Goal: Navigation & Orientation: Find specific page/section

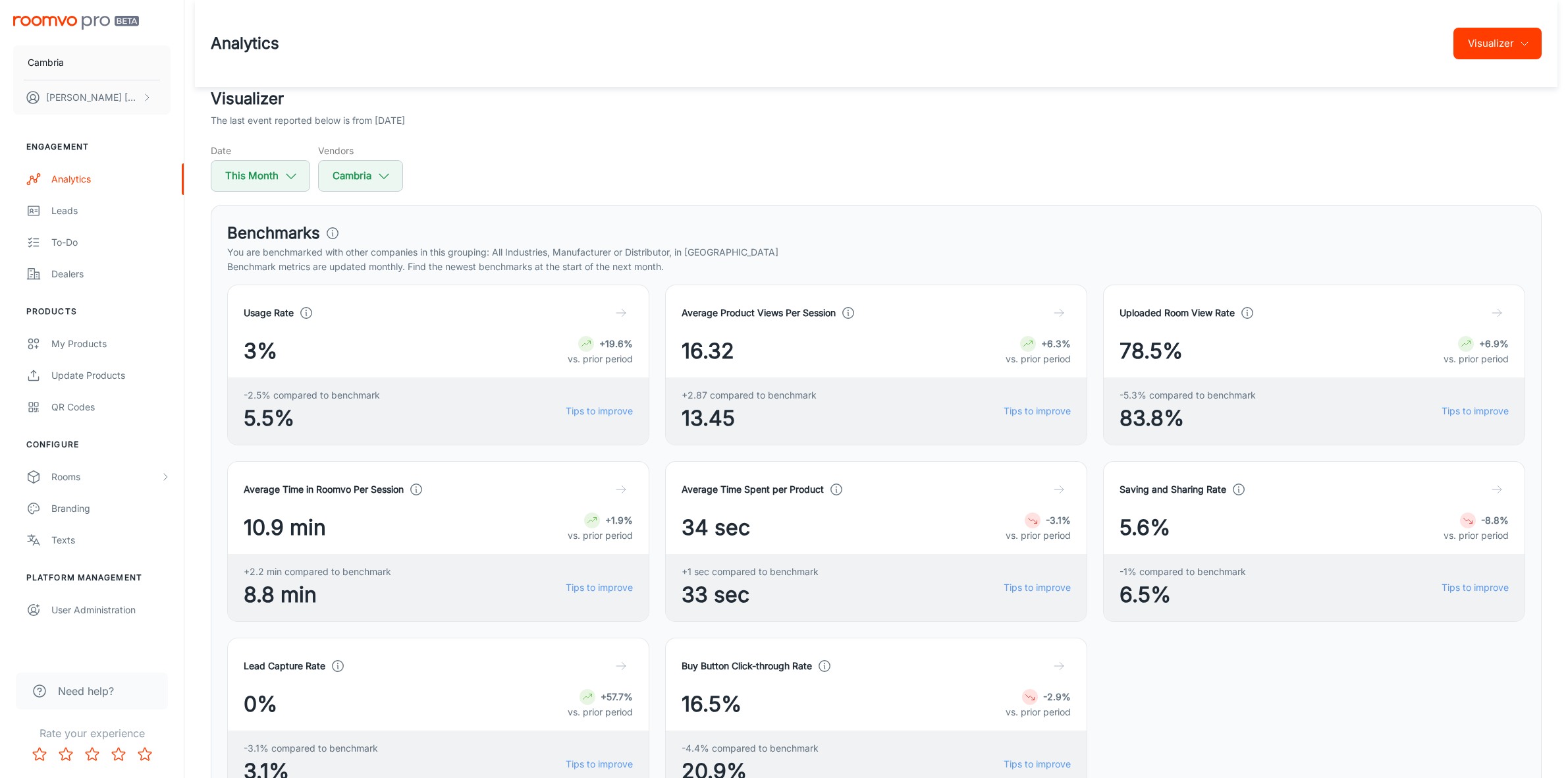
scroll to position [1070, 0]
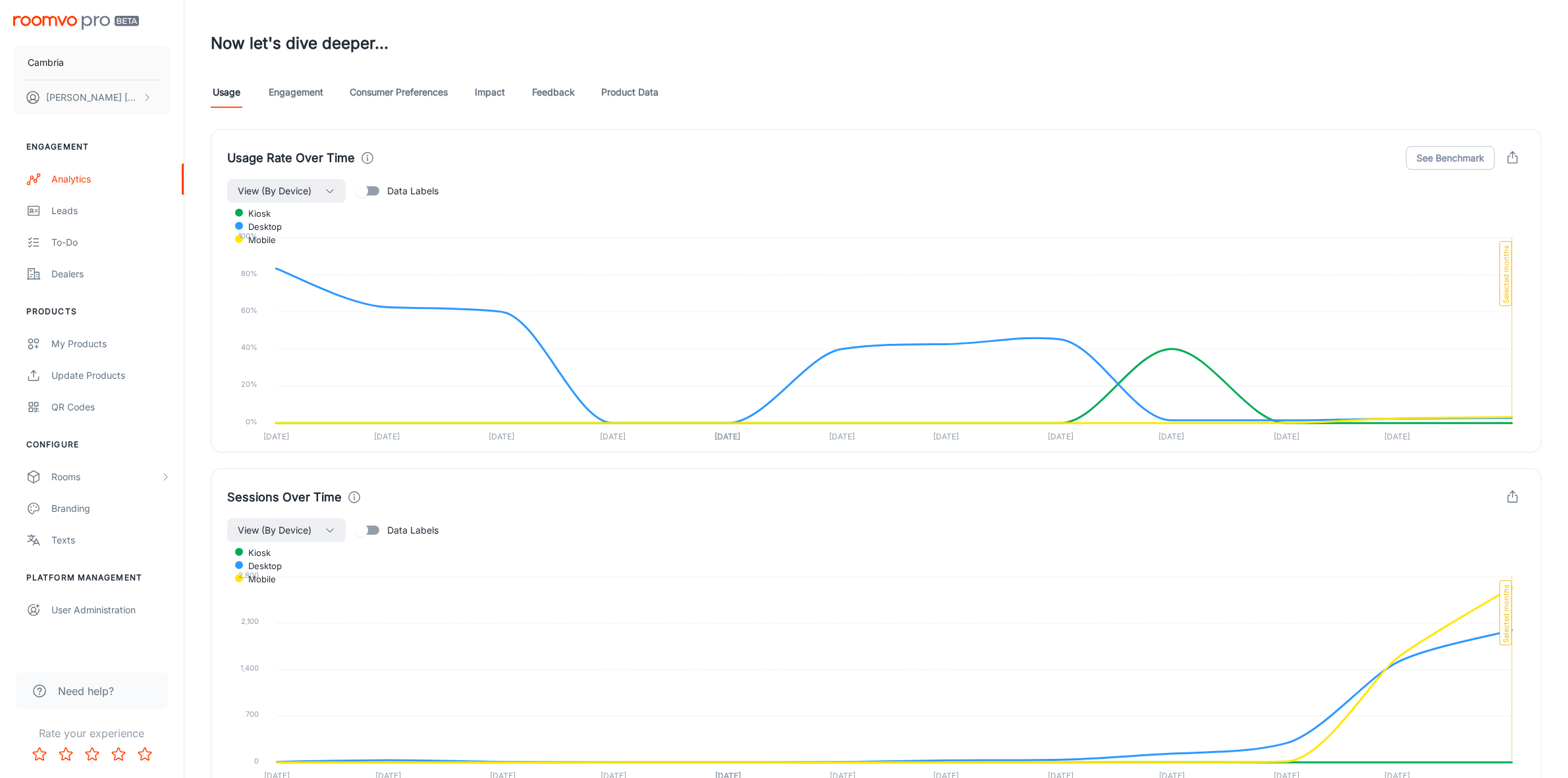
click at [629, 95] on link "Product Data" at bounding box center [630, 93] width 58 height 32
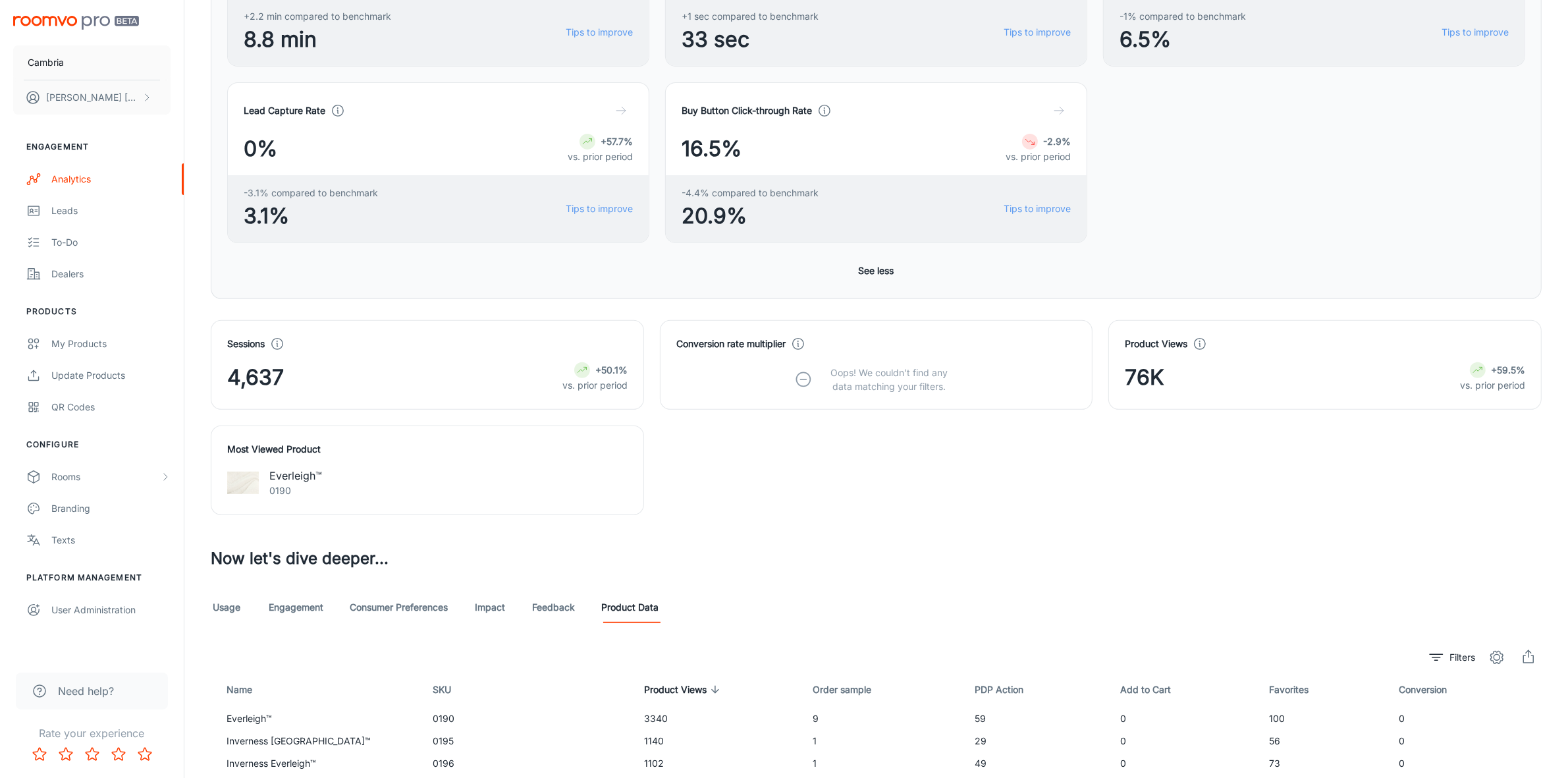
scroll to position [547, 0]
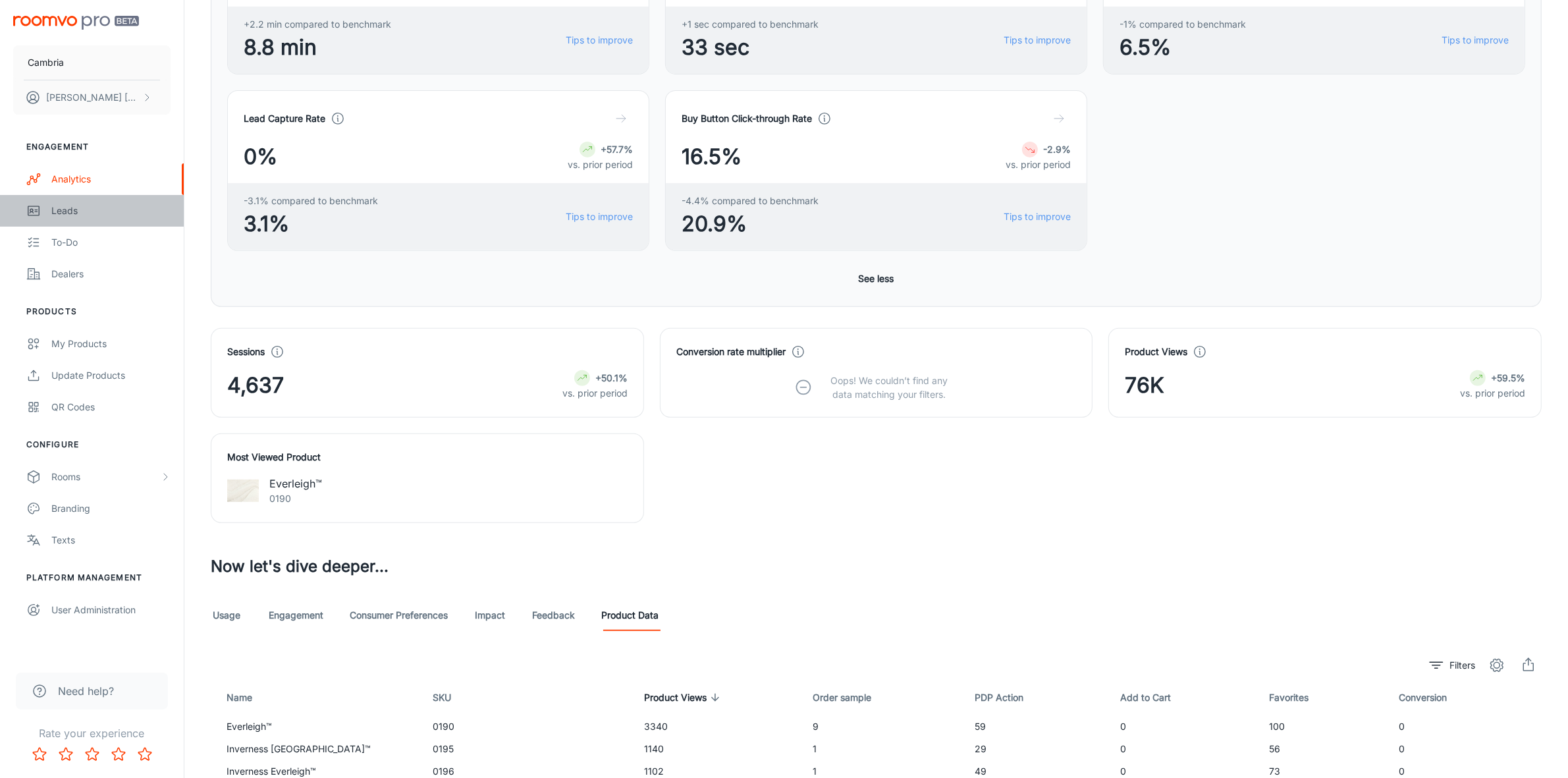
click at [71, 212] on div "Leads" at bounding box center [111, 211] width 119 height 15
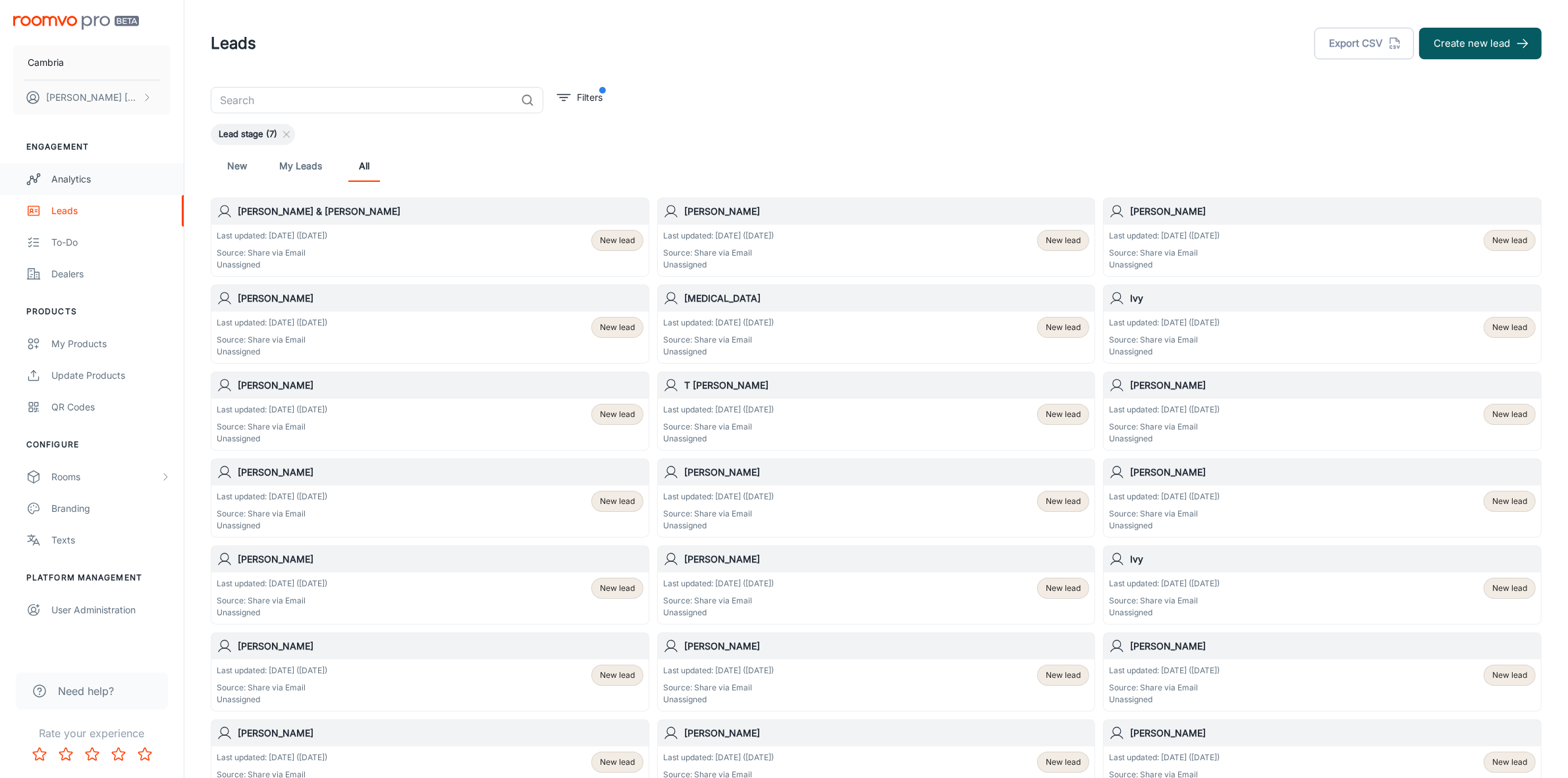
click at [71, 176] on div "Analytics" at bounding box center [111, 179] width 119 height 15
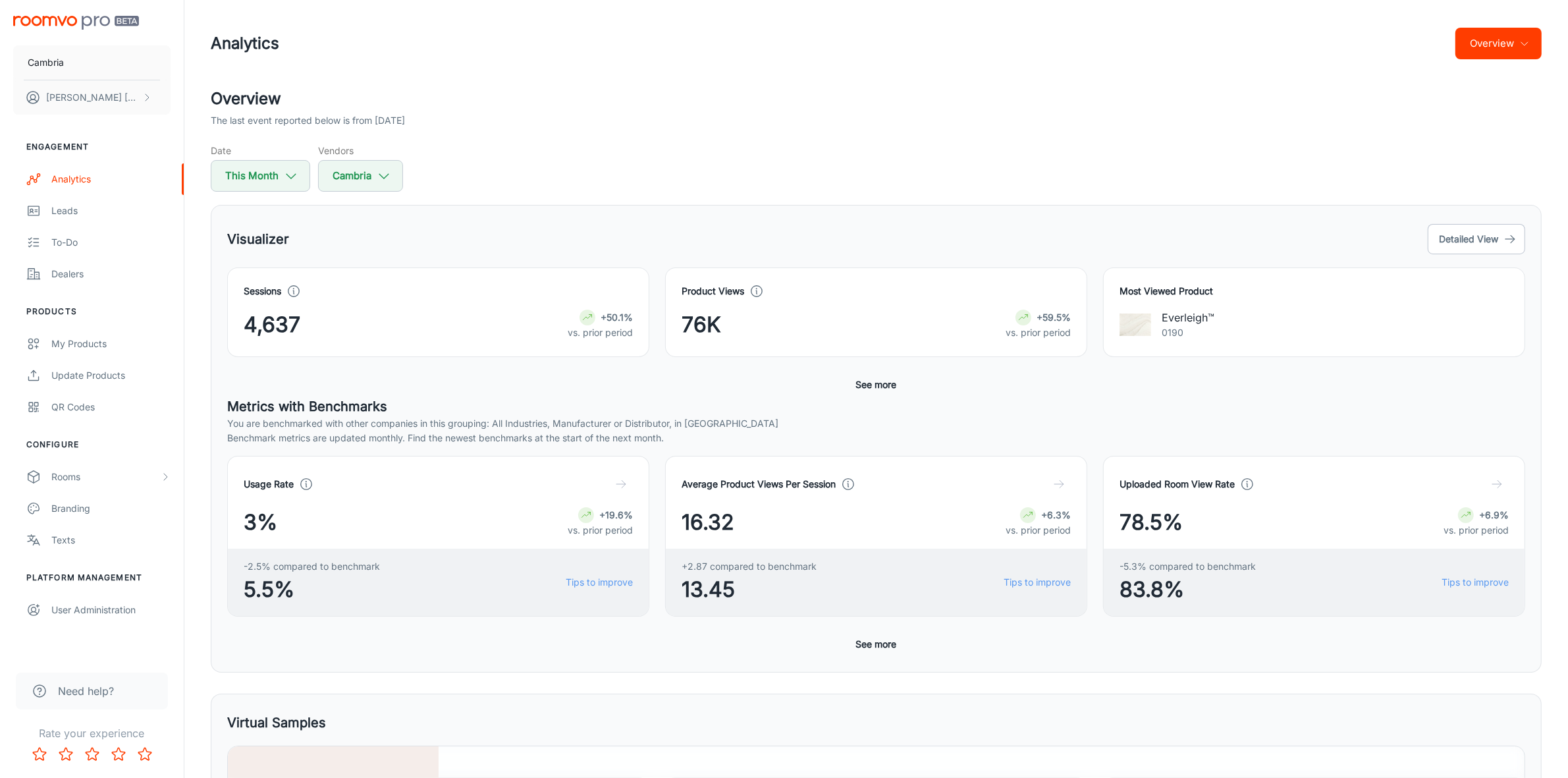
click at [1485, 56] on button "Overview" at bounding box center [1498, 44] width 87 height 32
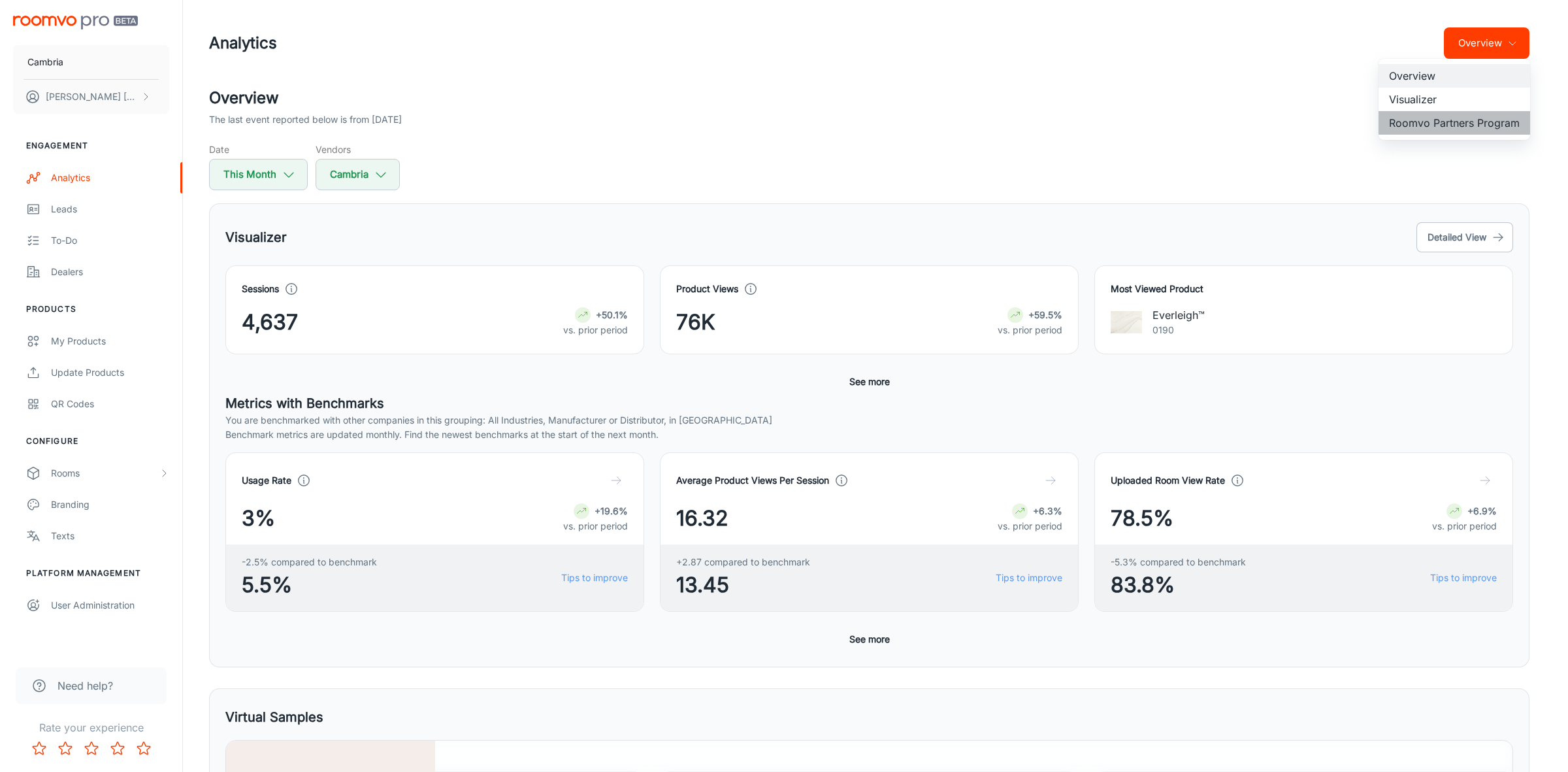
click at [1460, 119] on li "Roomvo Partners Program" at bounding box center [1455, 123] width 152 height 24
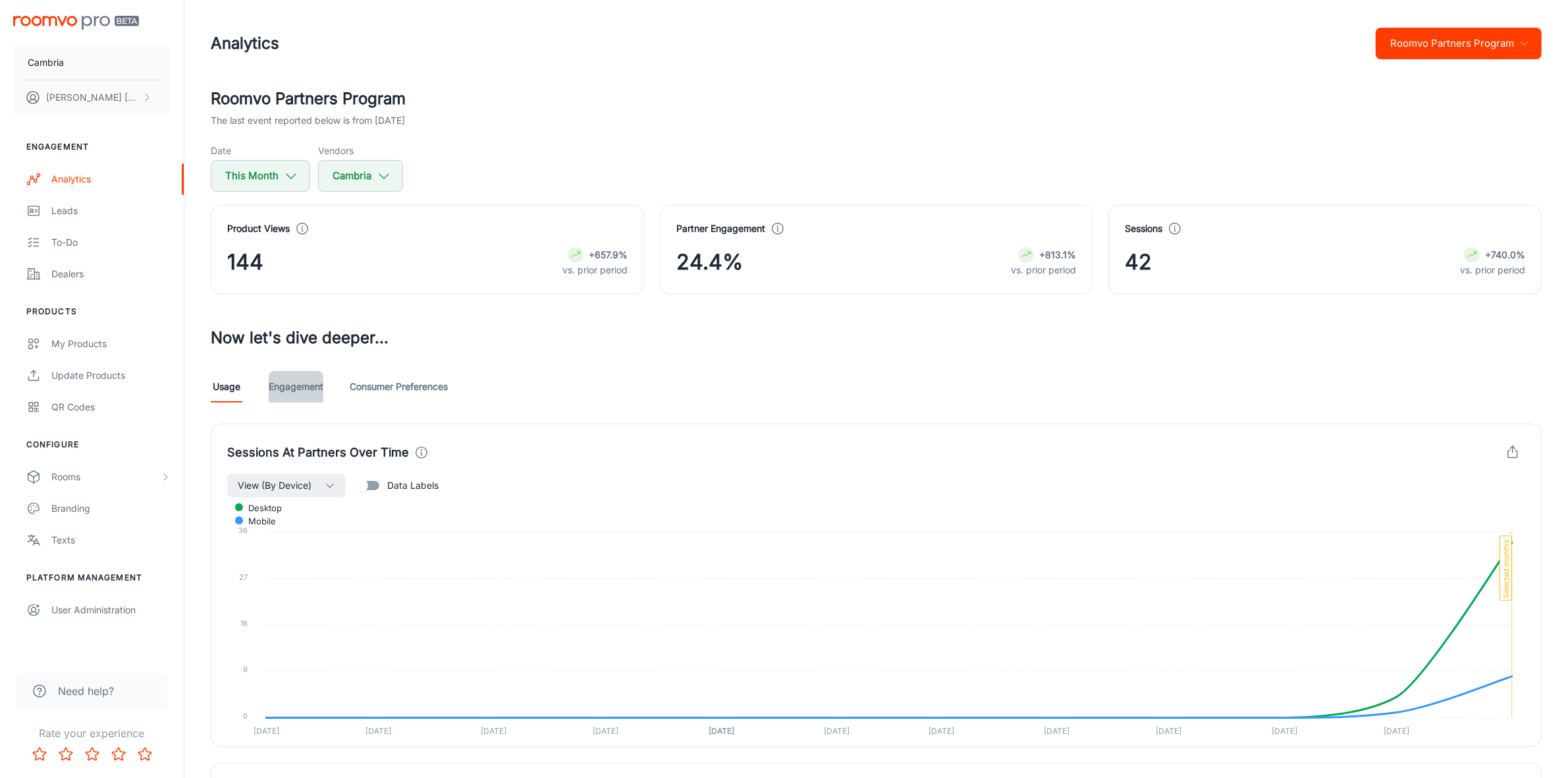
click at [284, 386] on link "Engagement" at bounding box center [295, 387] width 55 height 32
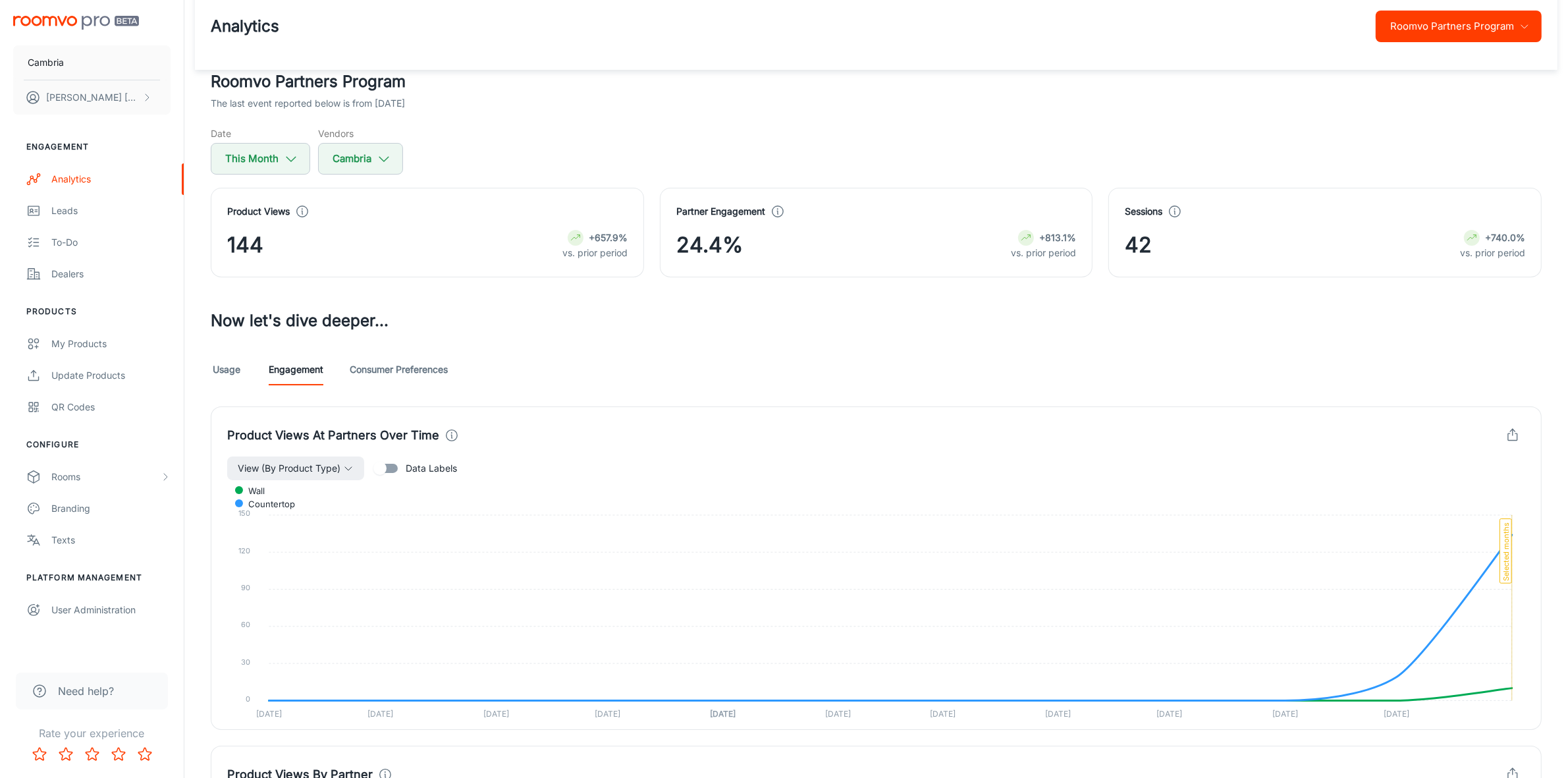
scroll to position [11, 0]
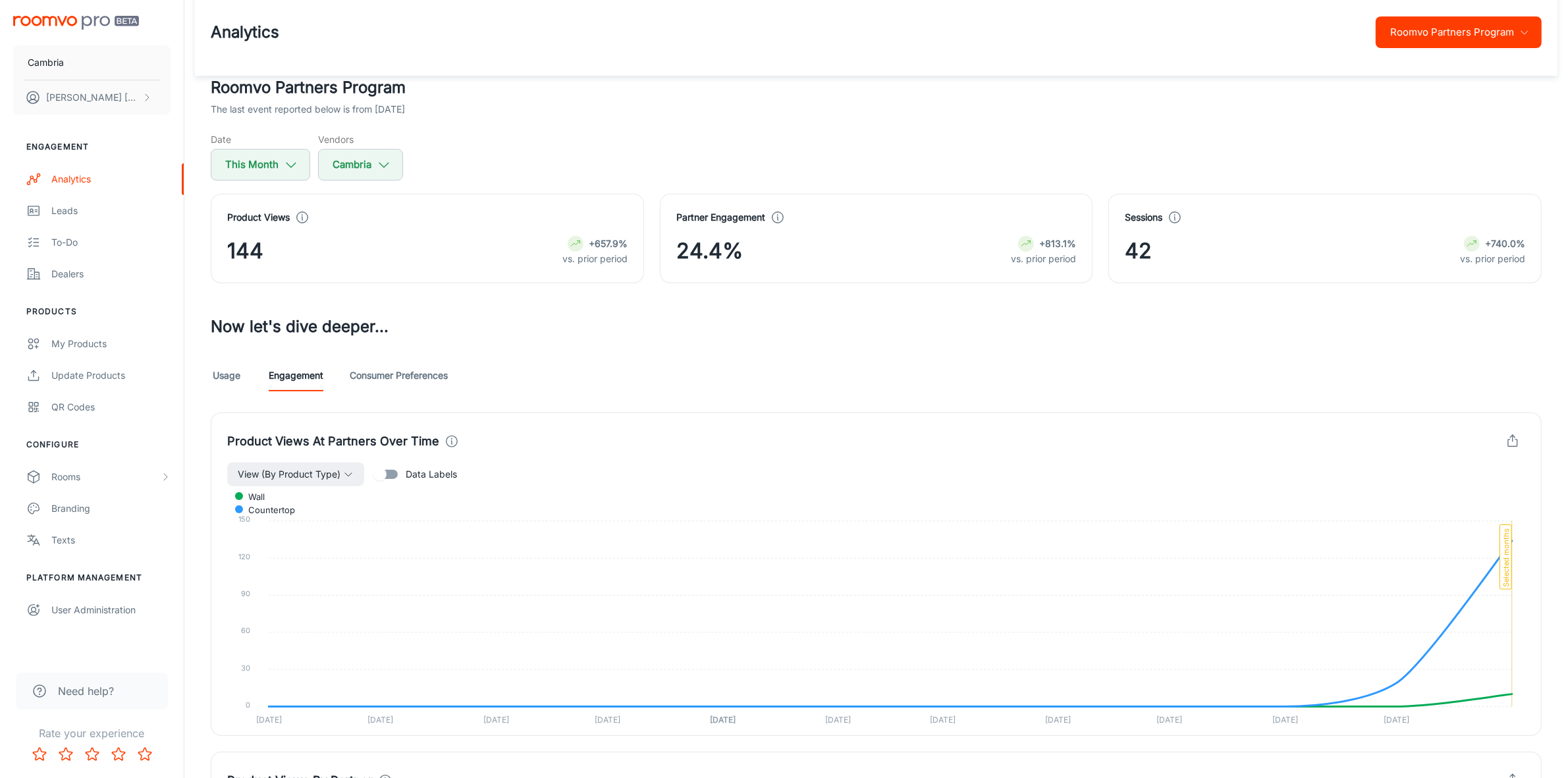
click at [420, 375] on link "Consumer Preferences" at bounding box center [399, 375] width 98 height 32
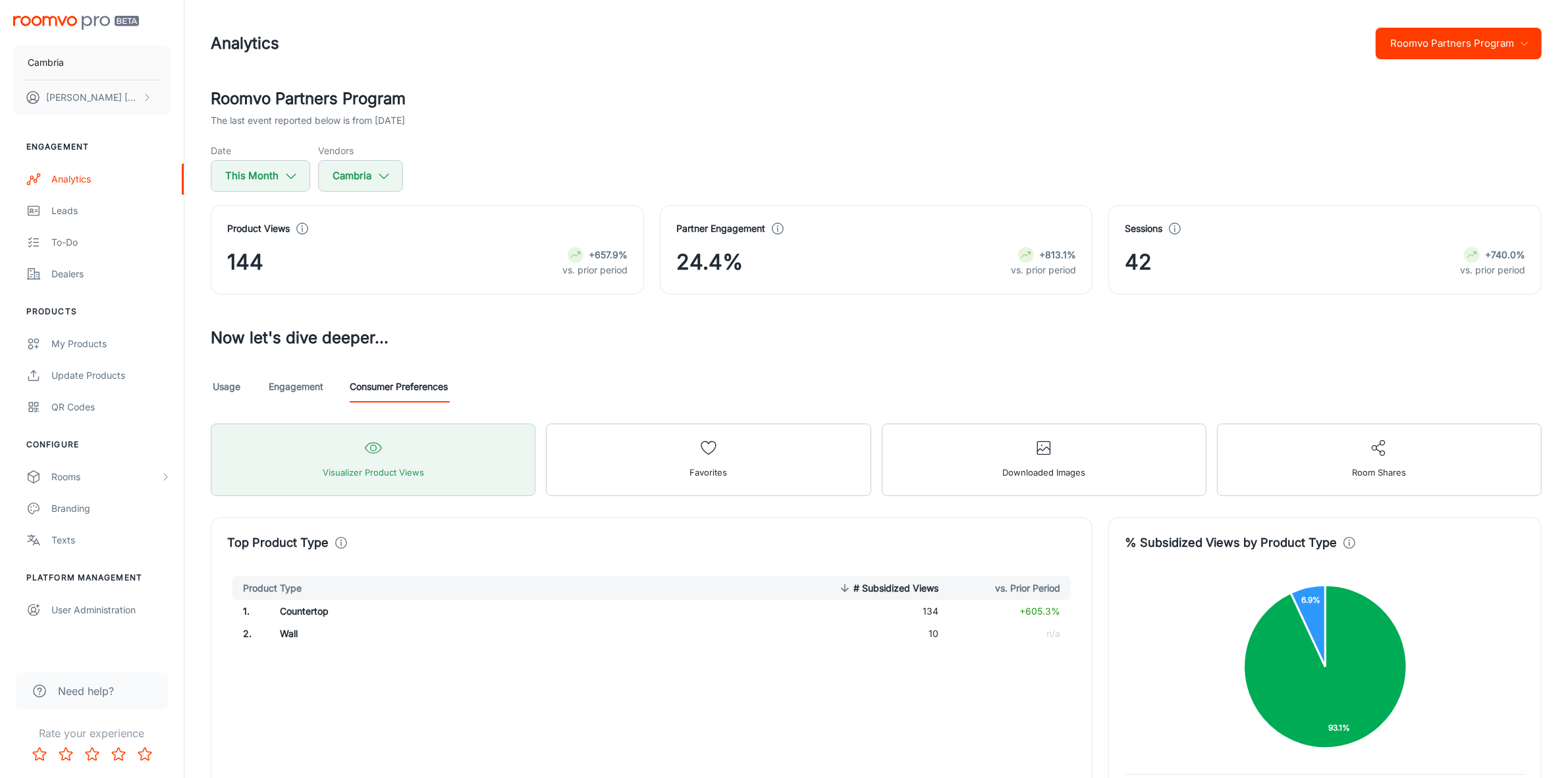
click at [1421, 50] on button "Roomvo Partners Program" at bounding box center [1459, 44] width 166 height 32
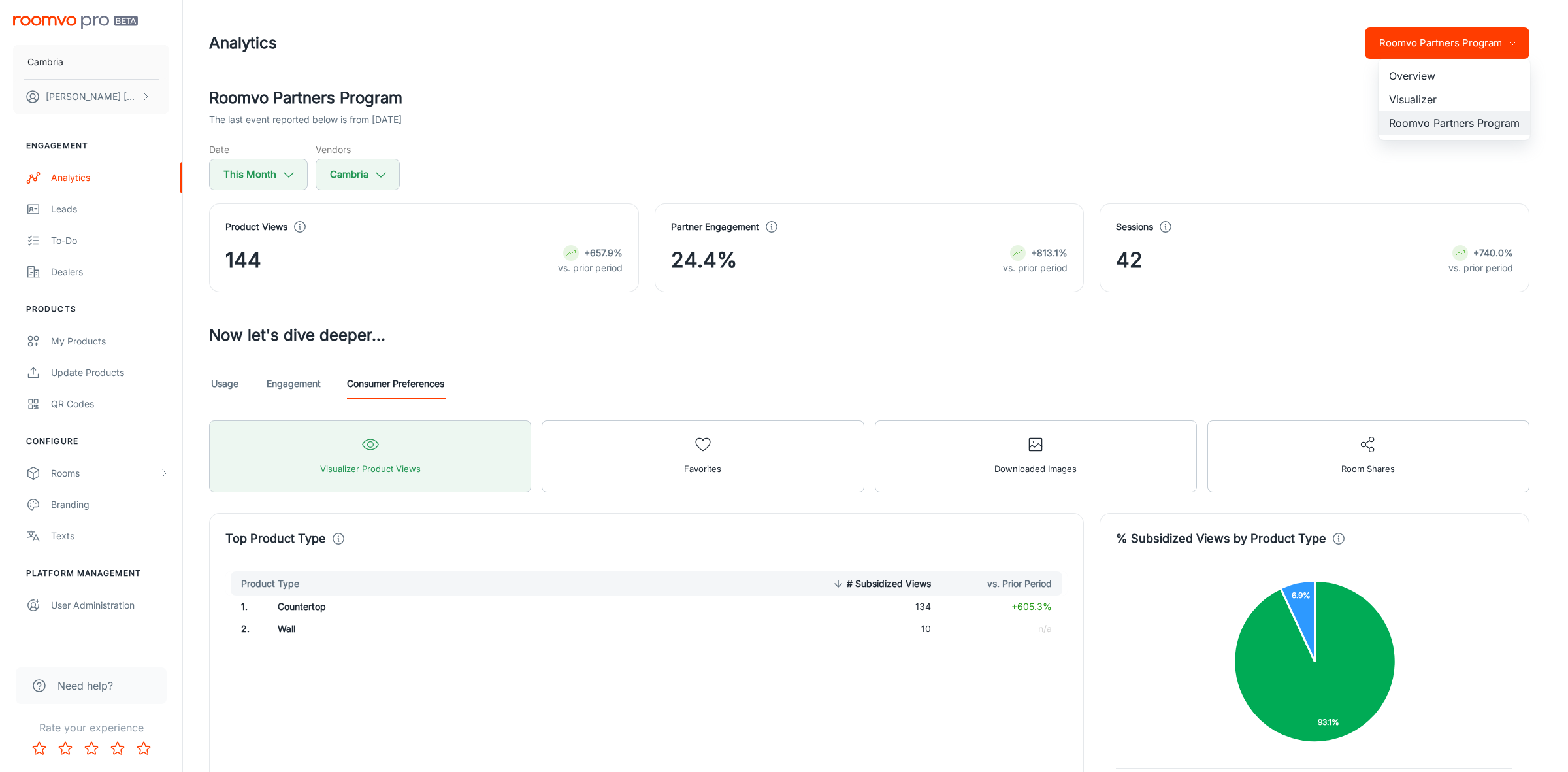
click at [1411, 97] on li "Visualizer" at bounding box center [1455, 100] width 152 height 24
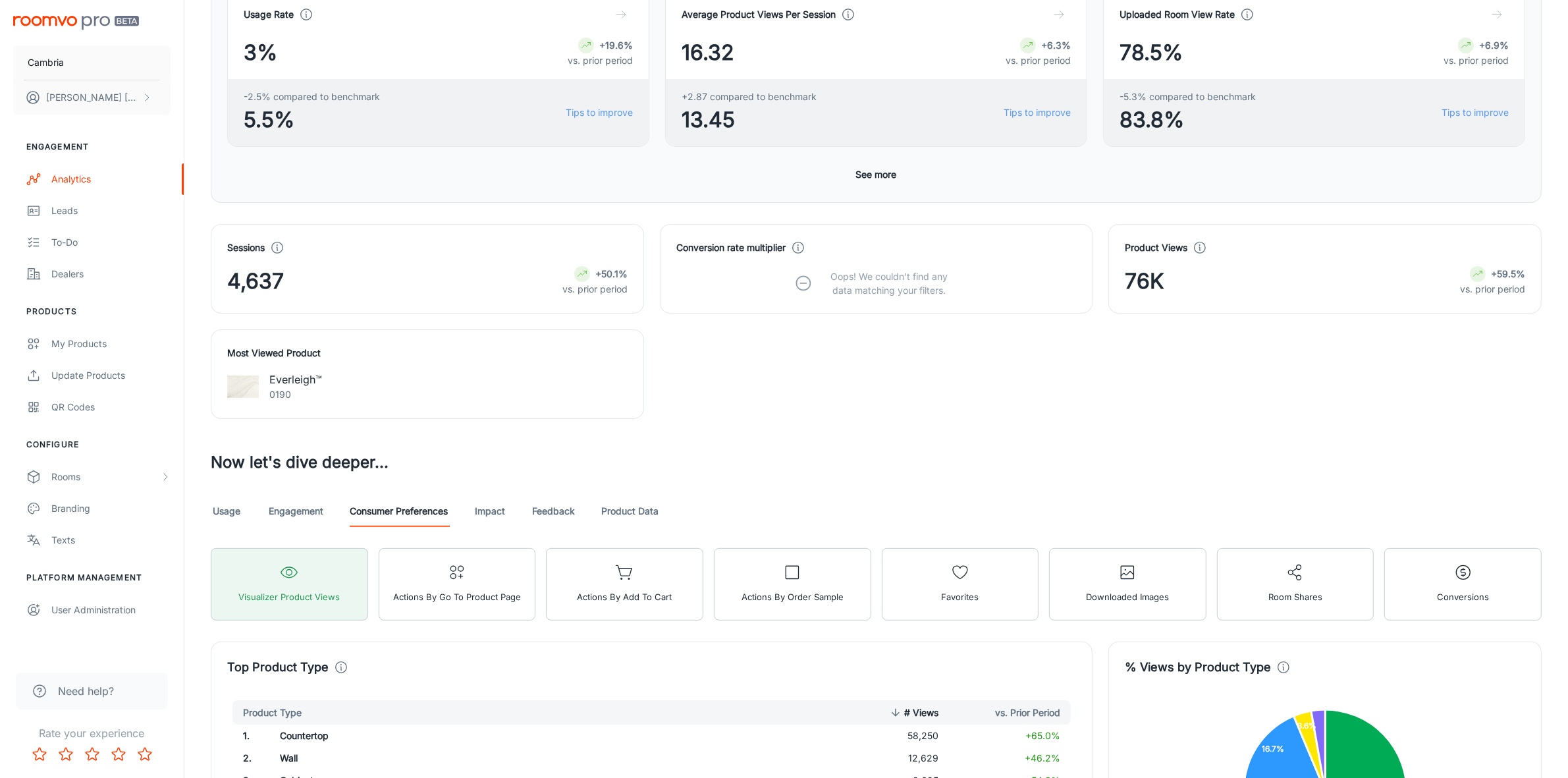
scroll to position [412, 0]
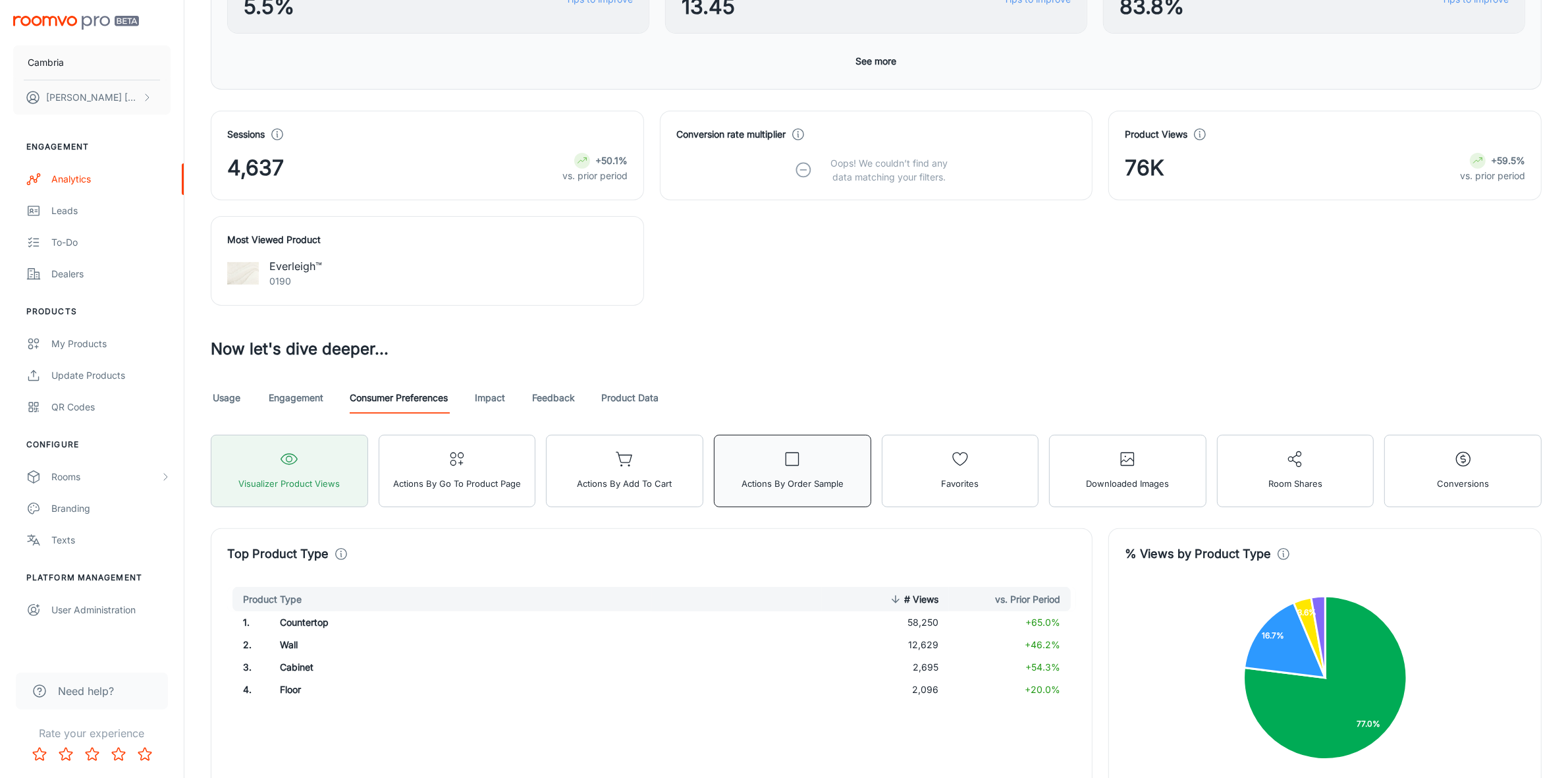
click at [794, 475] on button "Actions by Order sample" at bounding box center [793, 471] width 157 height 73
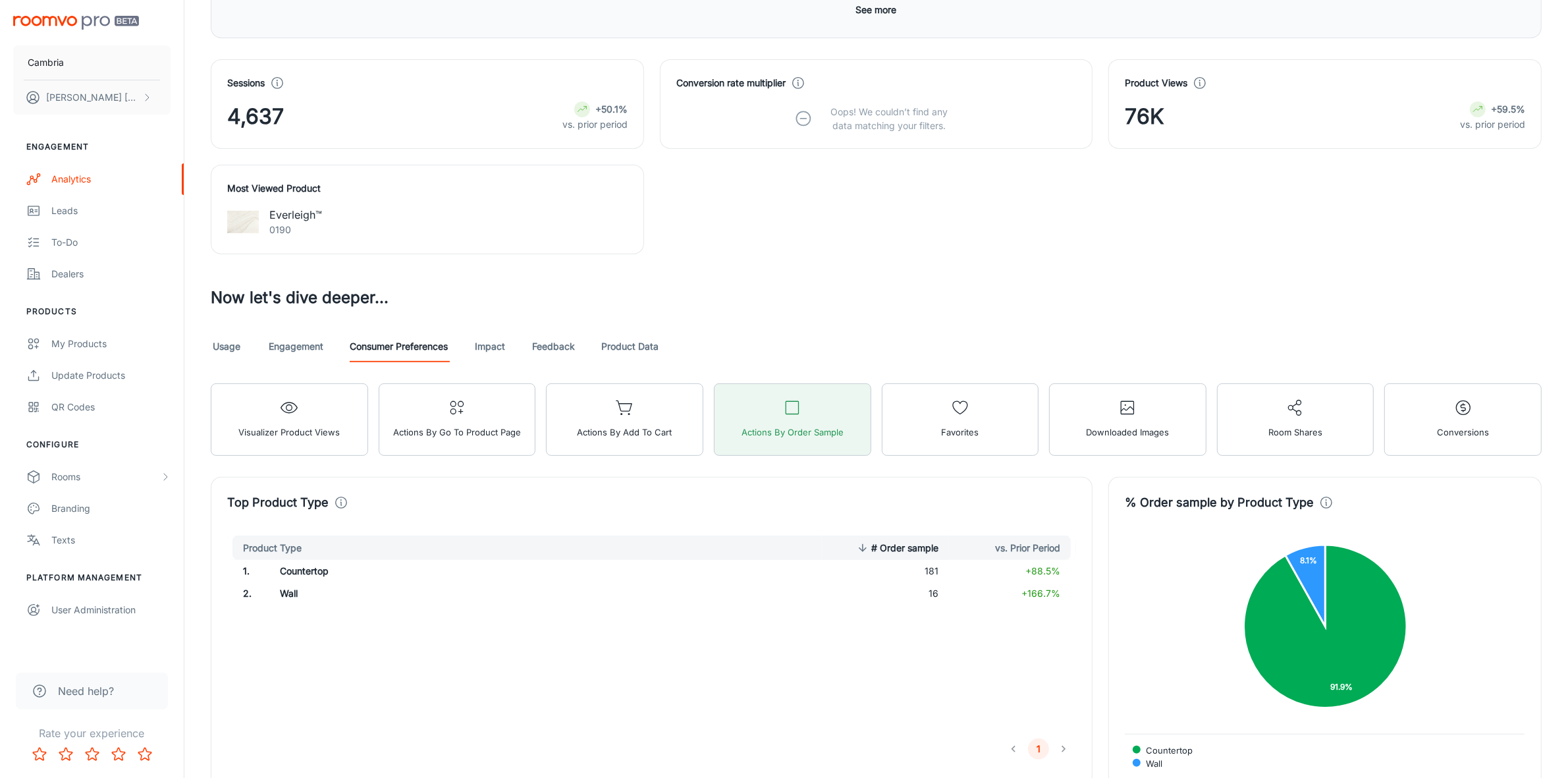
scroll to position [461, 0]
